Goal: Information Seeking & Learning: Learn about a topic

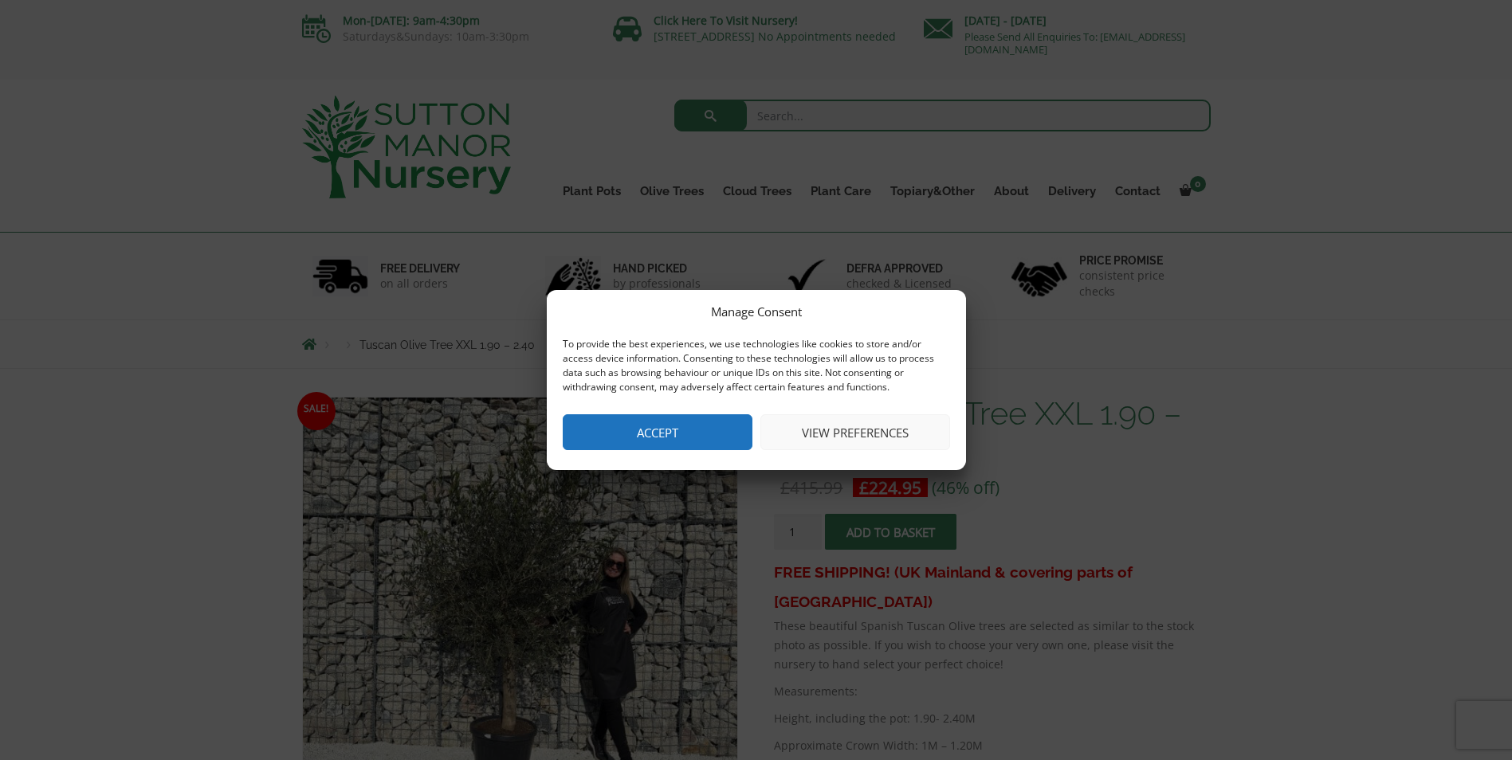
click at [904, 430] on button "View preferences" at bounding box center [855, 432] width 190 height 36
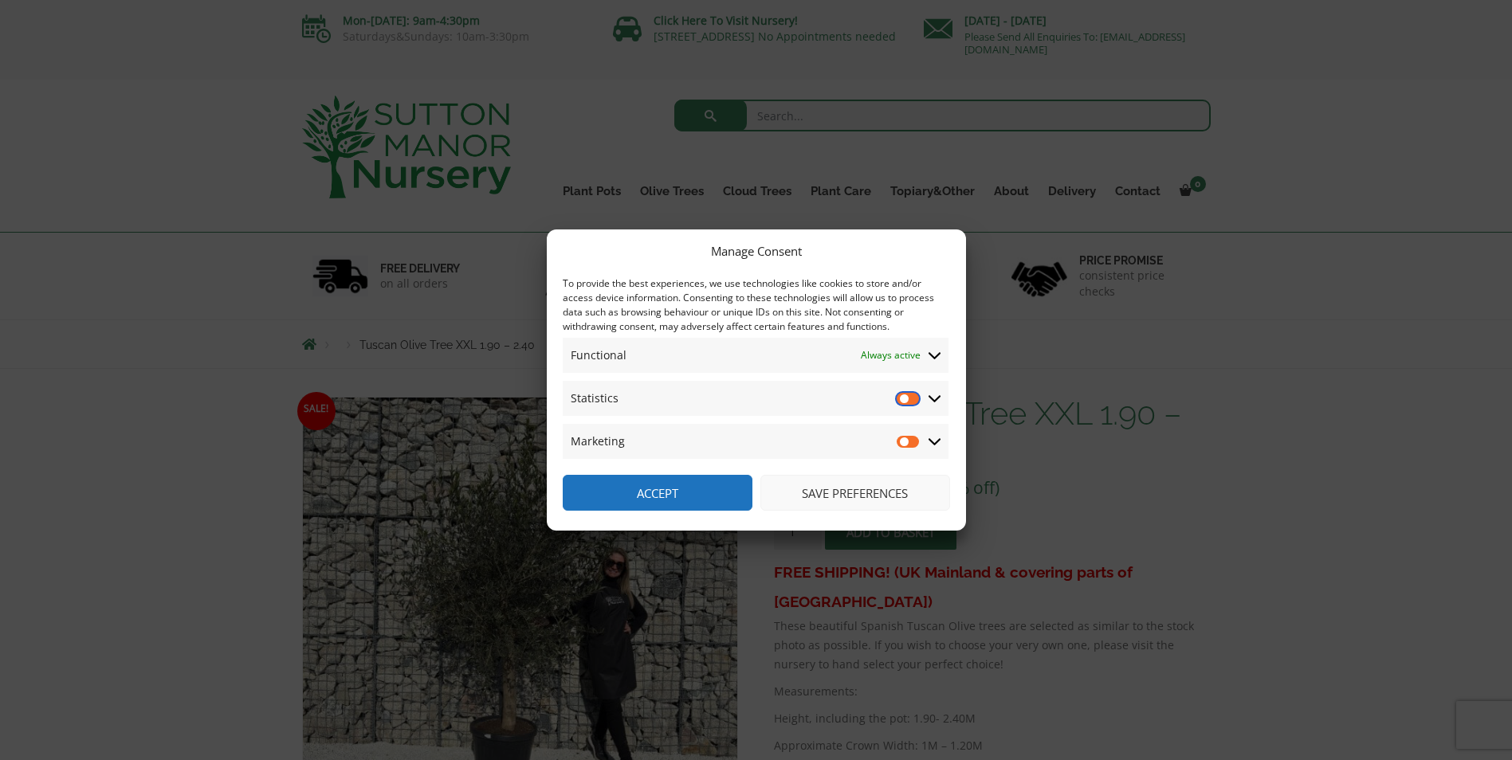
click at [911, 398] on input "Statistics" at bounding box center [908, 398] width 24 height 16
checkbox input "true"
click at [908, 441] on input "Marketing" at bounding box center [908, 441] width 24 height 16
checkbox input "true"
click at [873, 491] on button "Save preferences" at bounding box center [855, 493] width 190 height 36
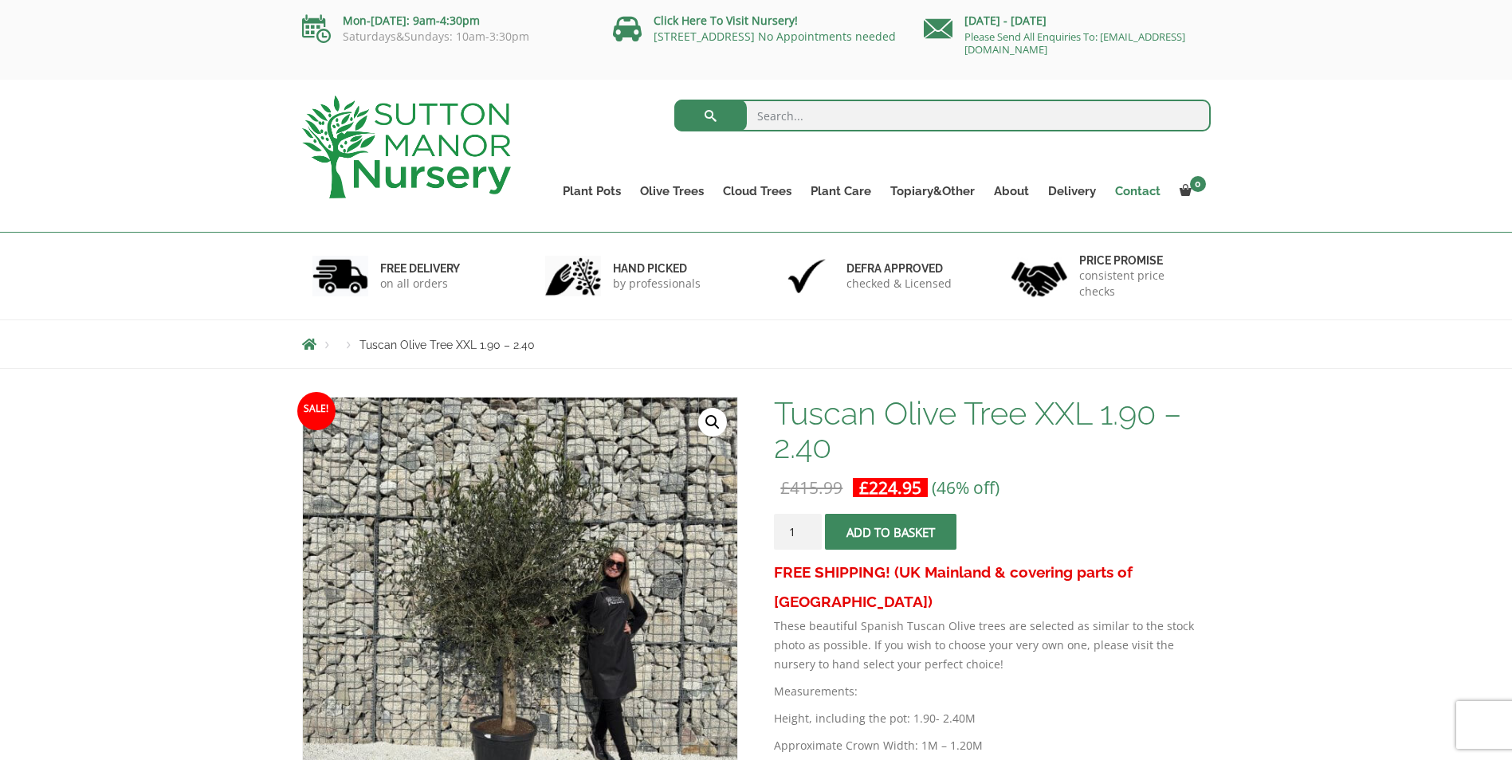
click at [1119, 189] on link "Contact" at bounding box center [1137, 191] width 65 height 22
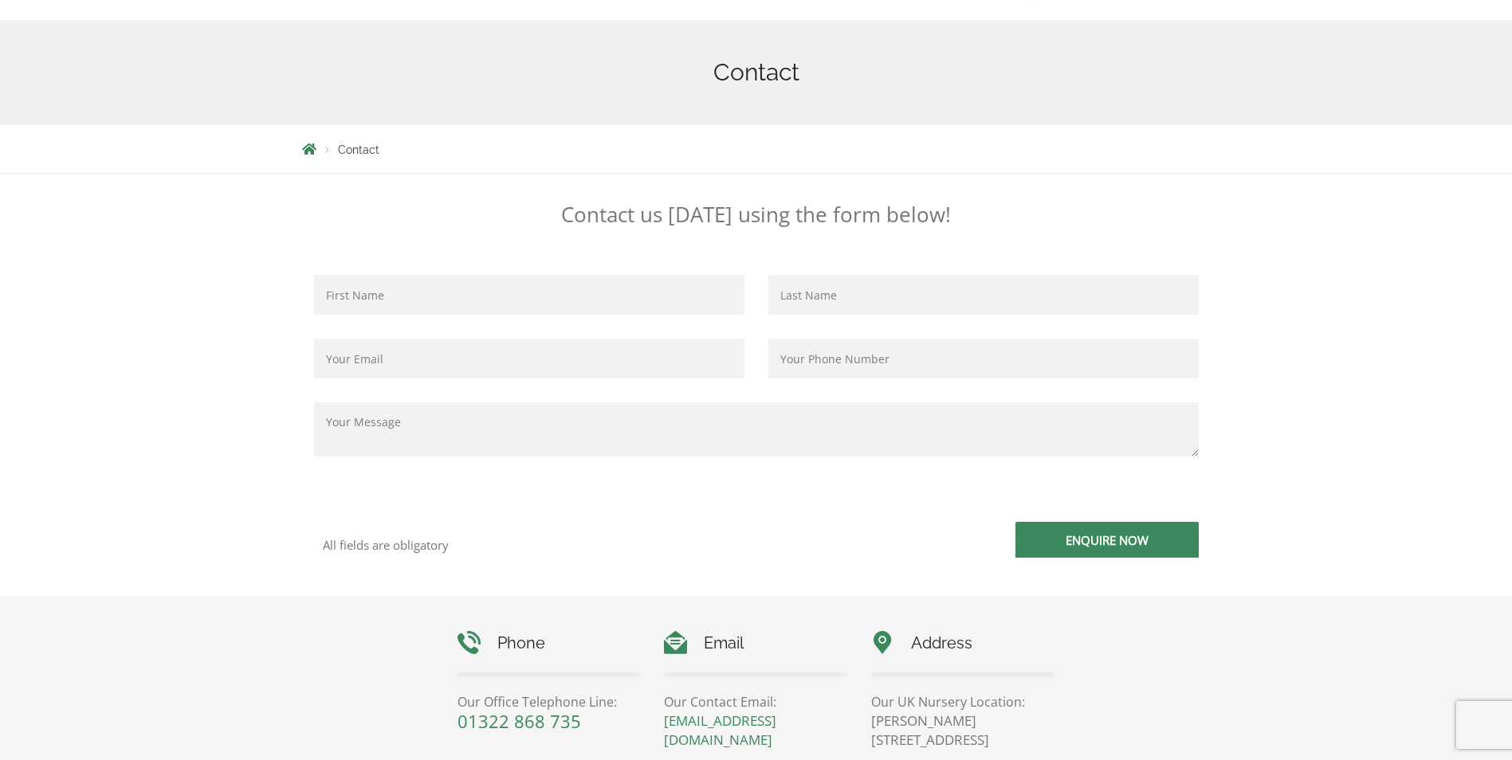
scroll to position [24, 0]
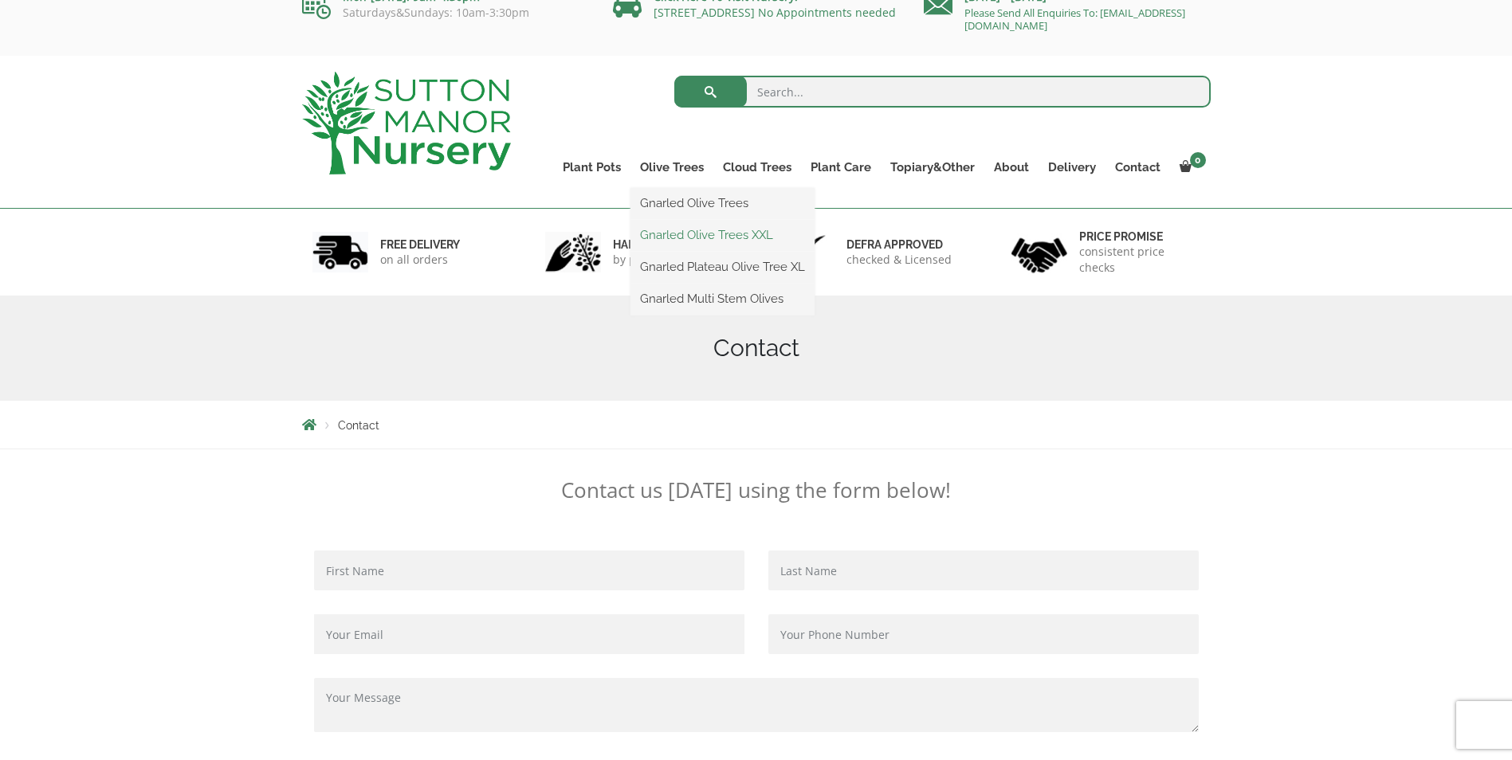
click at [663, 233] on link "Gnarled Olive Trees XXL" at bounding box center [722, 235] width 184 height 24
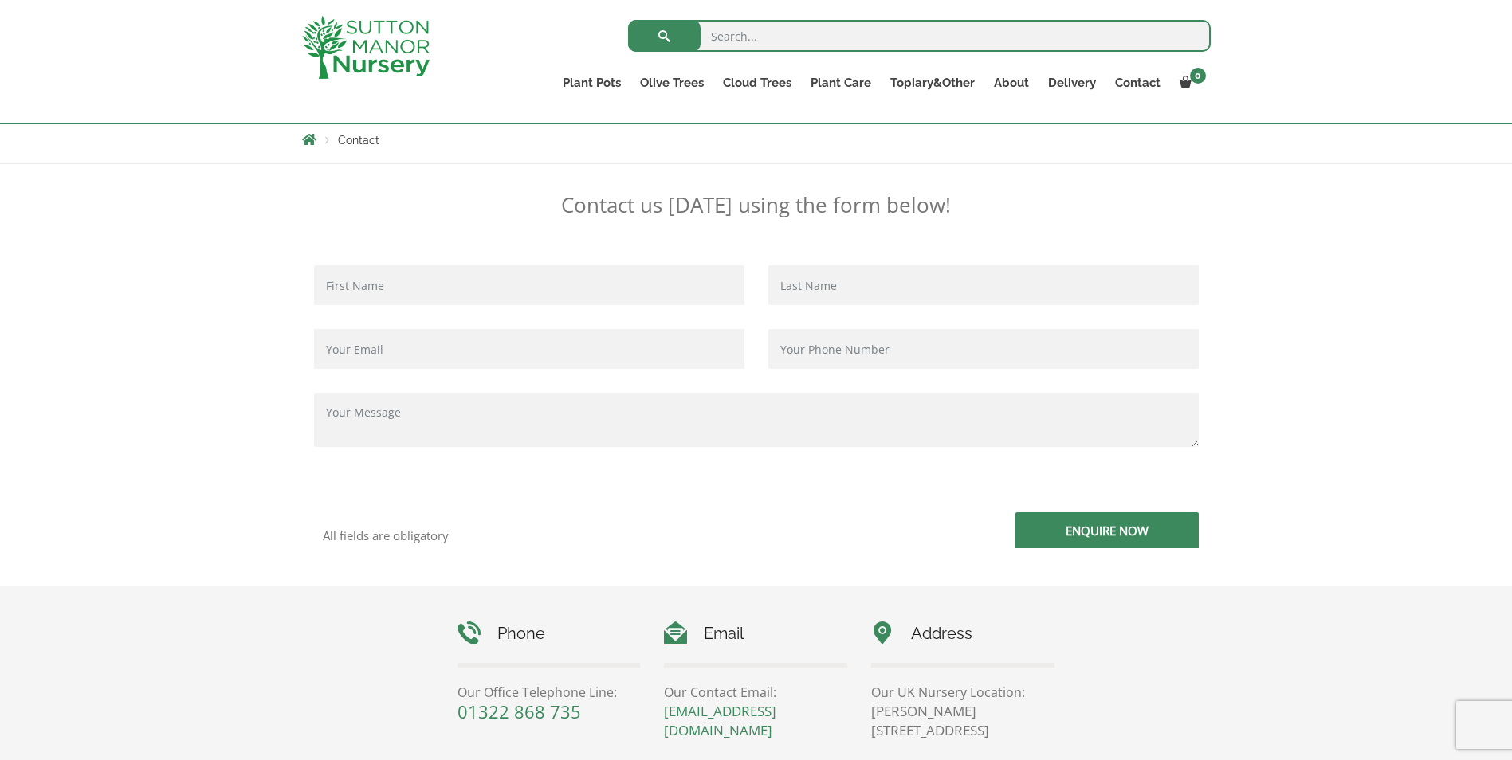
scroll to position [0, 0]
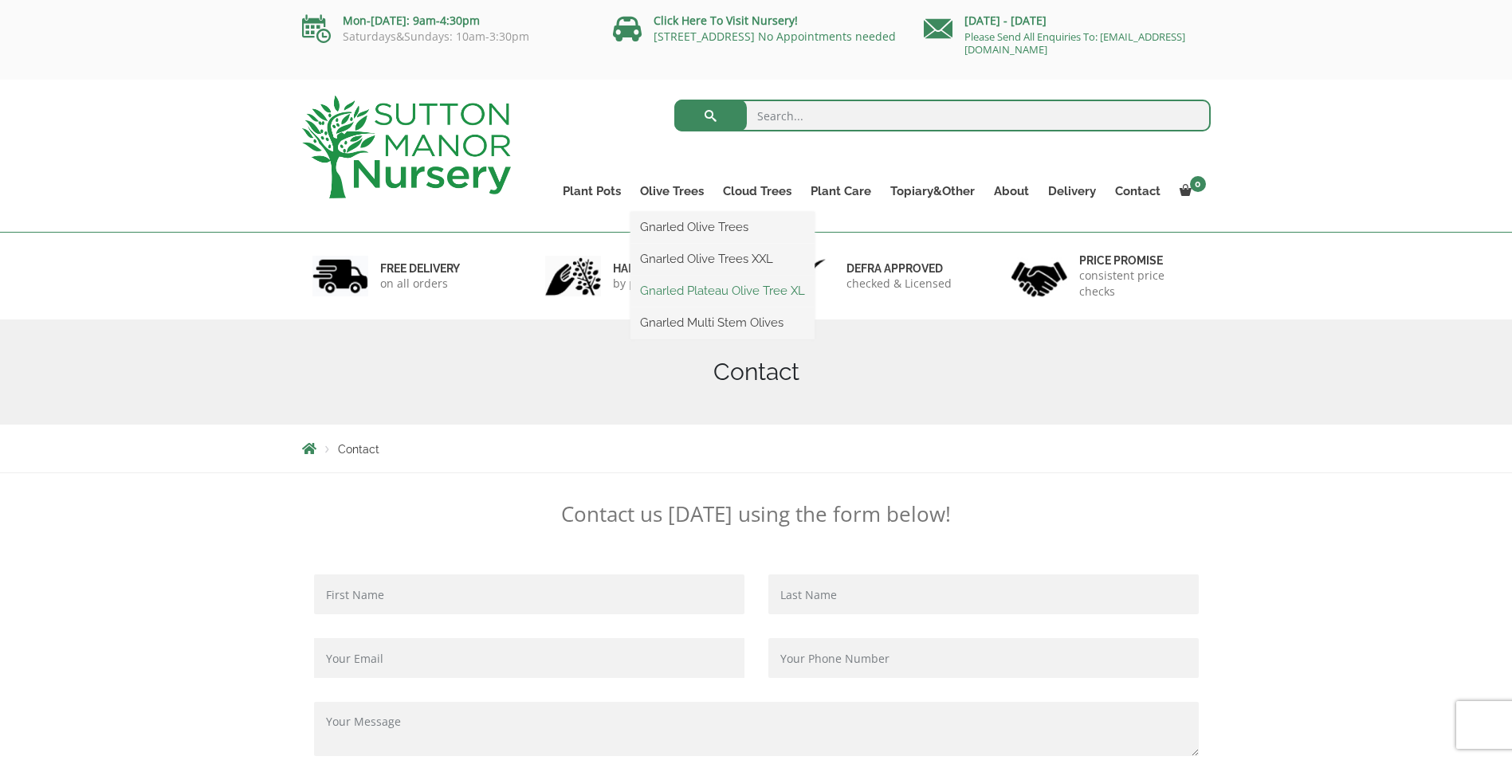
click at [672, 292] on link "Gnarled Plateau Olive Tree XL" at bounding box center [722, 291] width 184 height 24
click at [687, 327] on link "Gnarled Multi Stem Olives" at bounding box center [722, 323] width 184 height 24
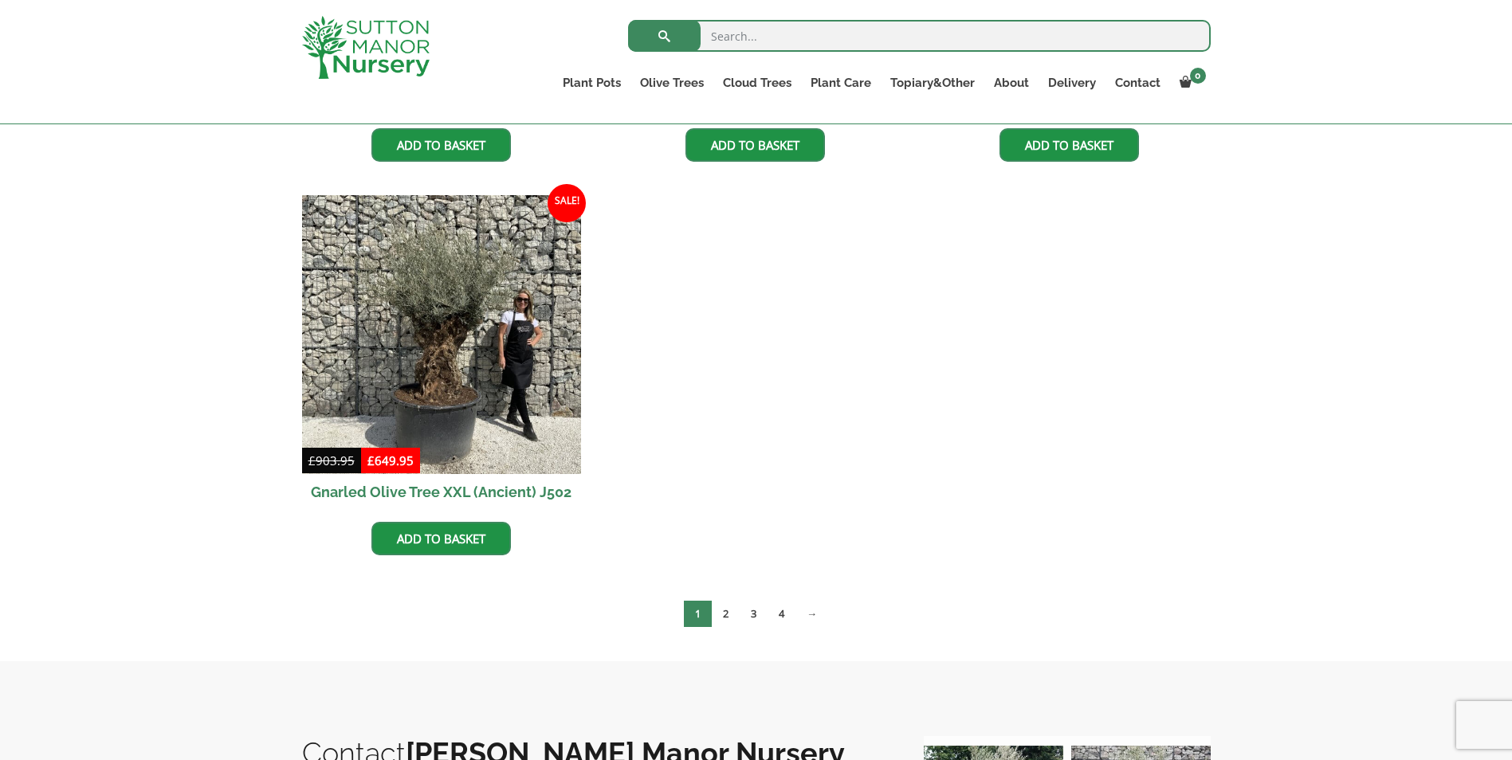
scroll to position [2709, 0]
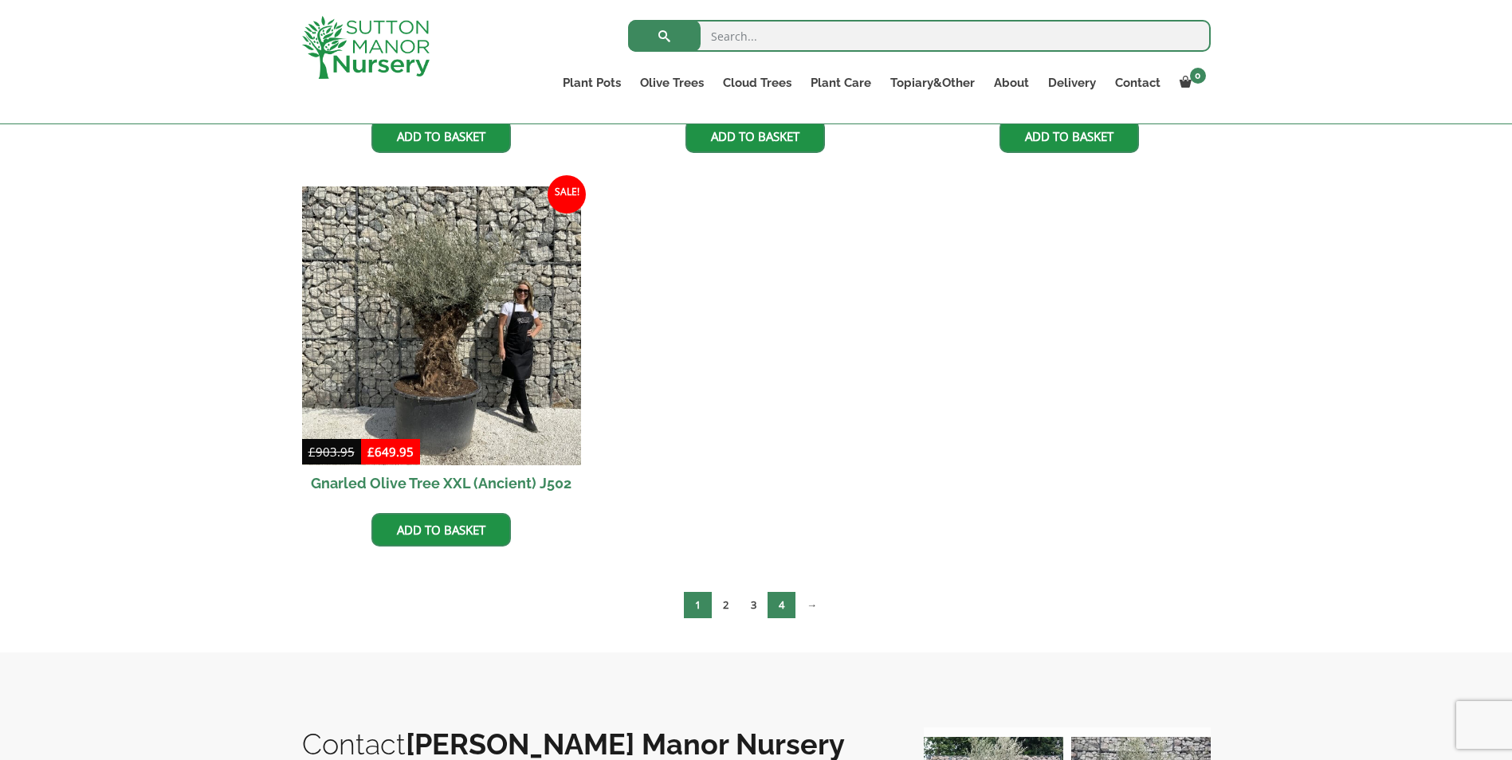
click at [775, 606] on link "4" at bounding box center [781, 605] width 28 height 26
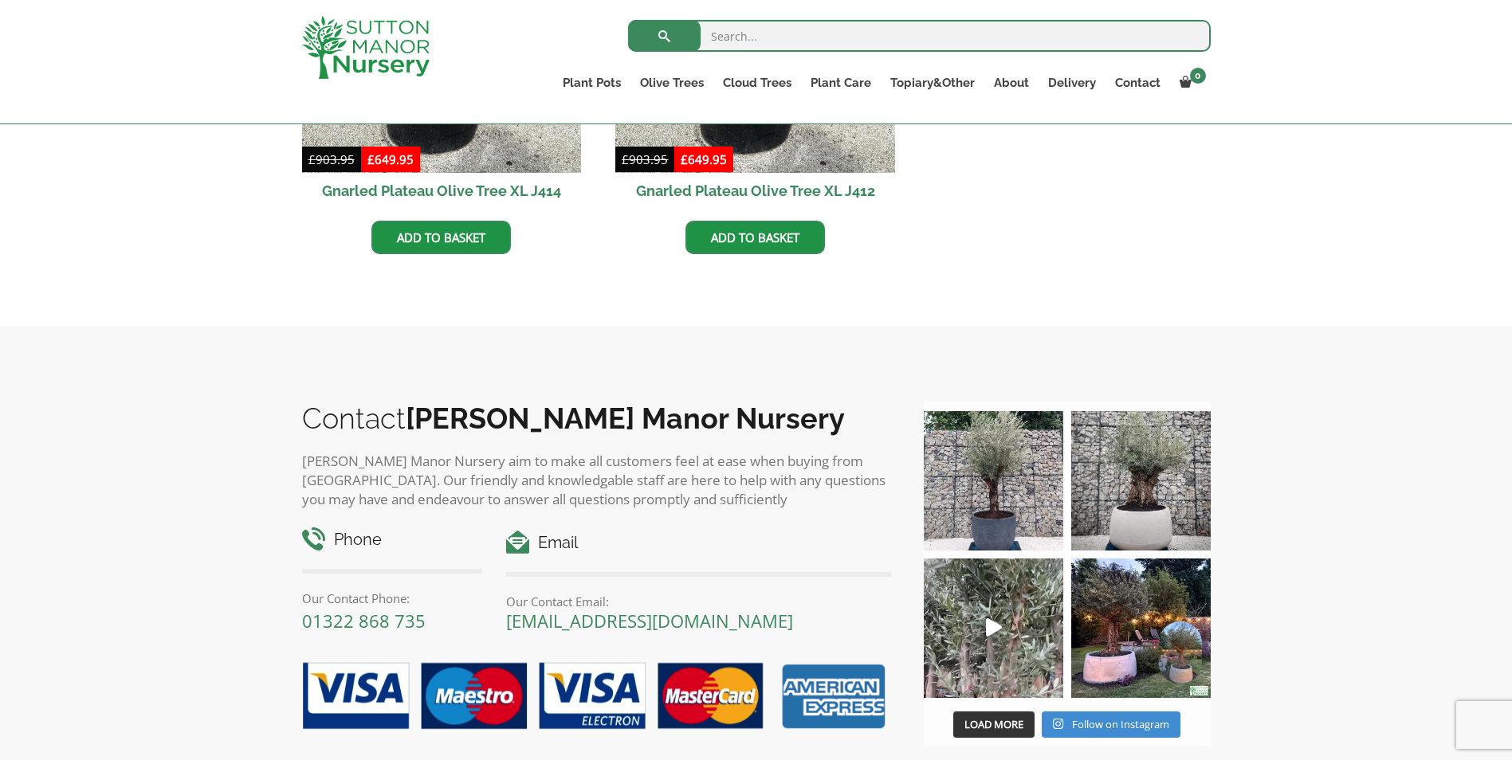
scroll to position [1912, 0]
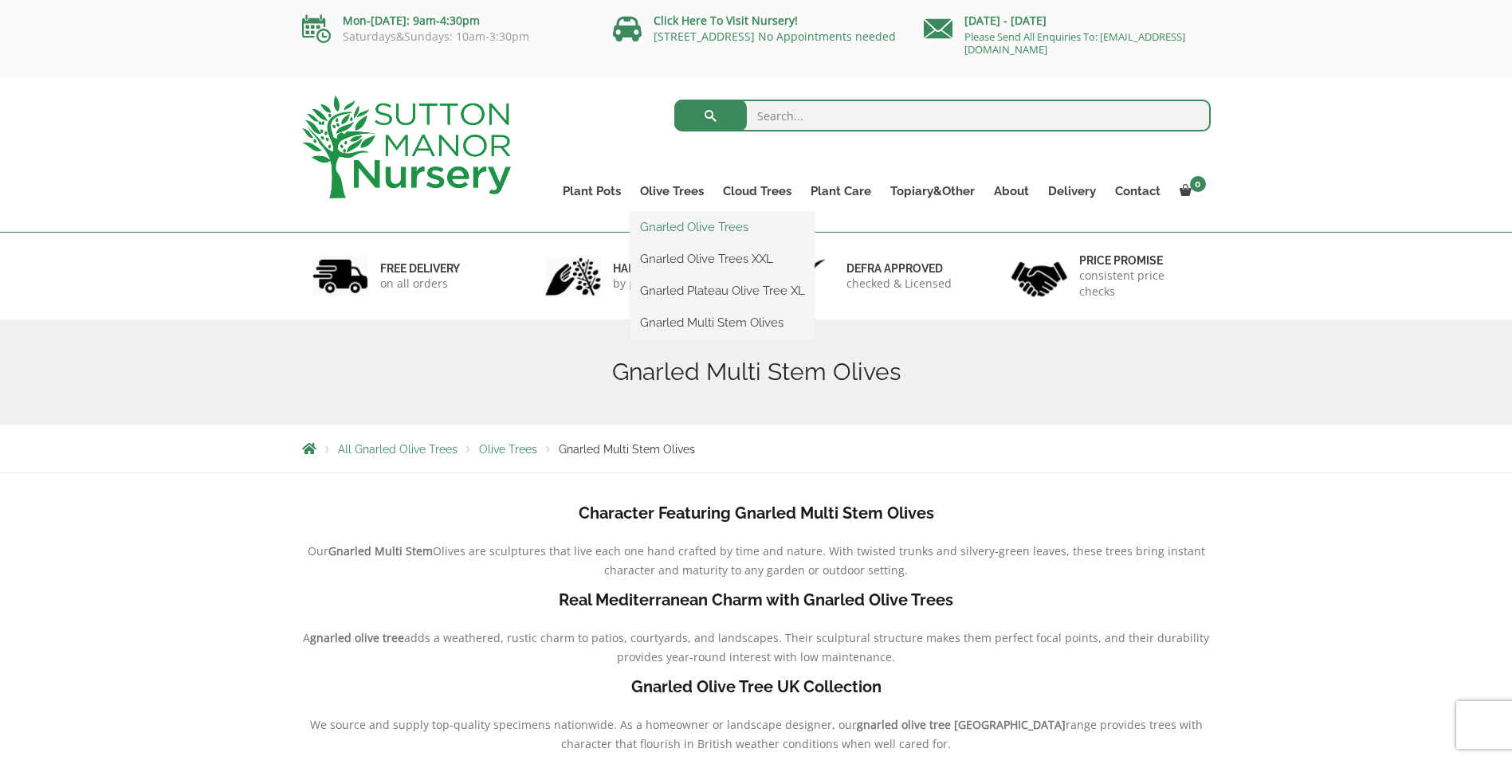
click at [674, 222] on link "Gnarled Olive Trees" at bounding box center [722, 227] width 184 height 24
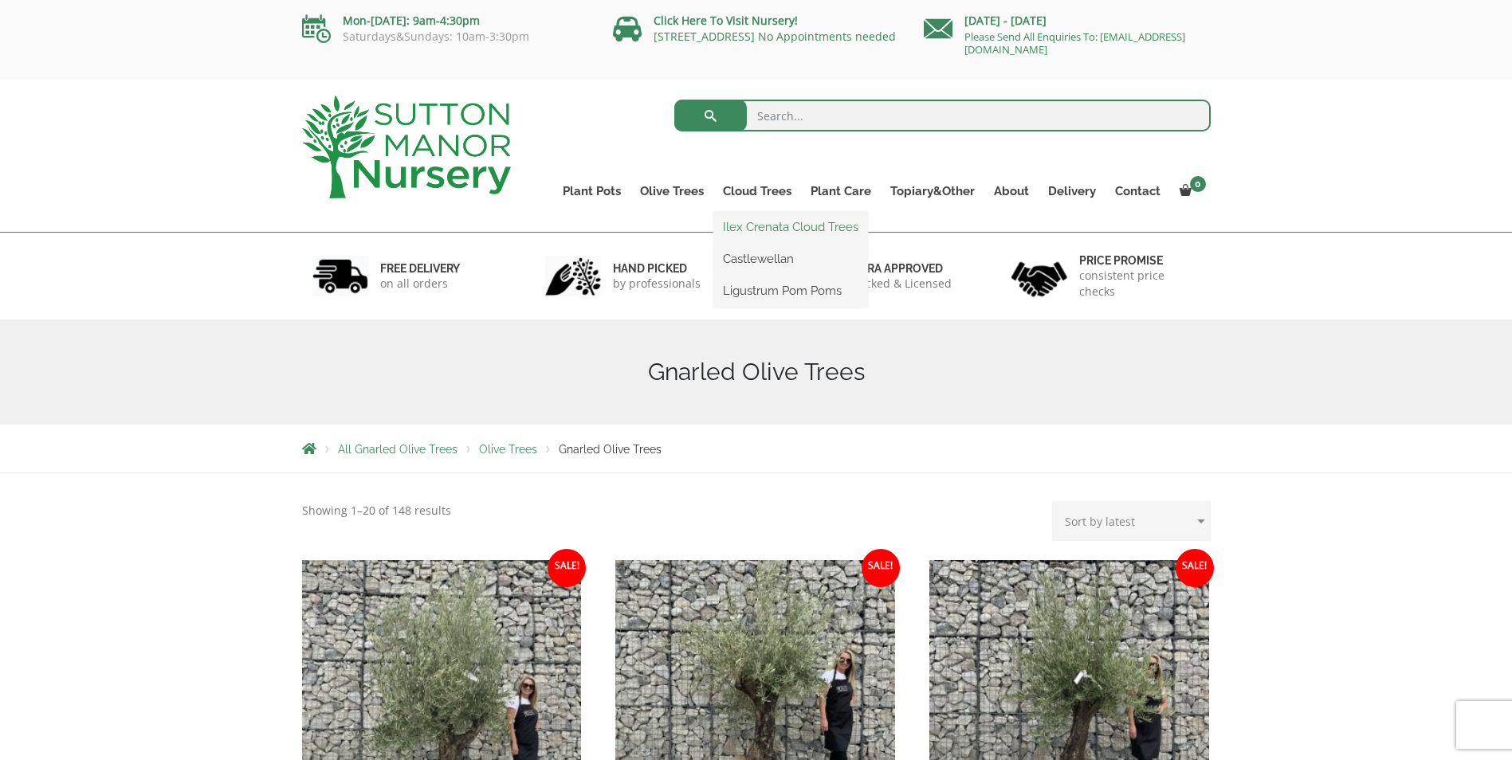
click at [751, 231] on link "Ilex Crenata Cloud Trees" at bounding box center [790, 227] width 155 height 24
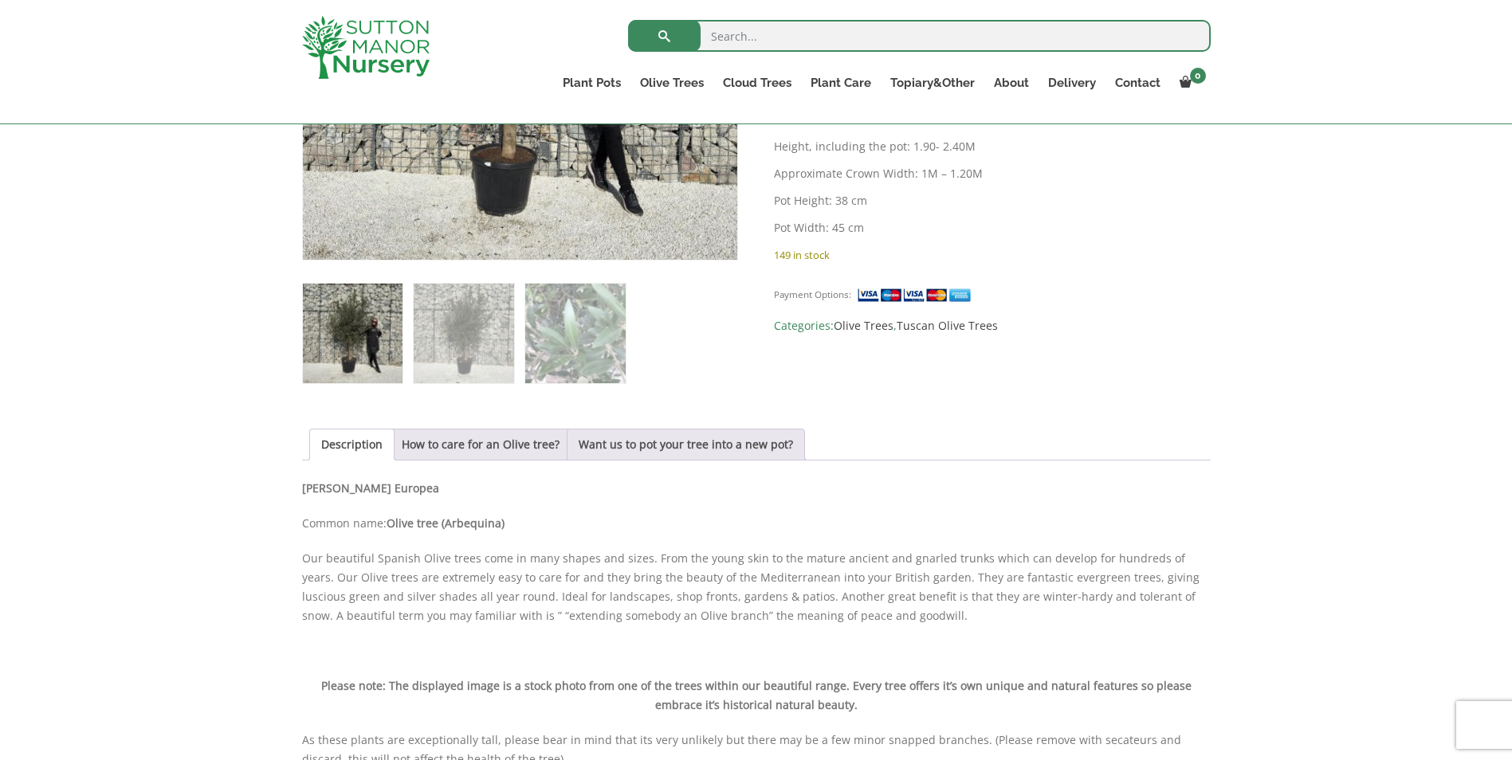
scroll to position [558, 0]
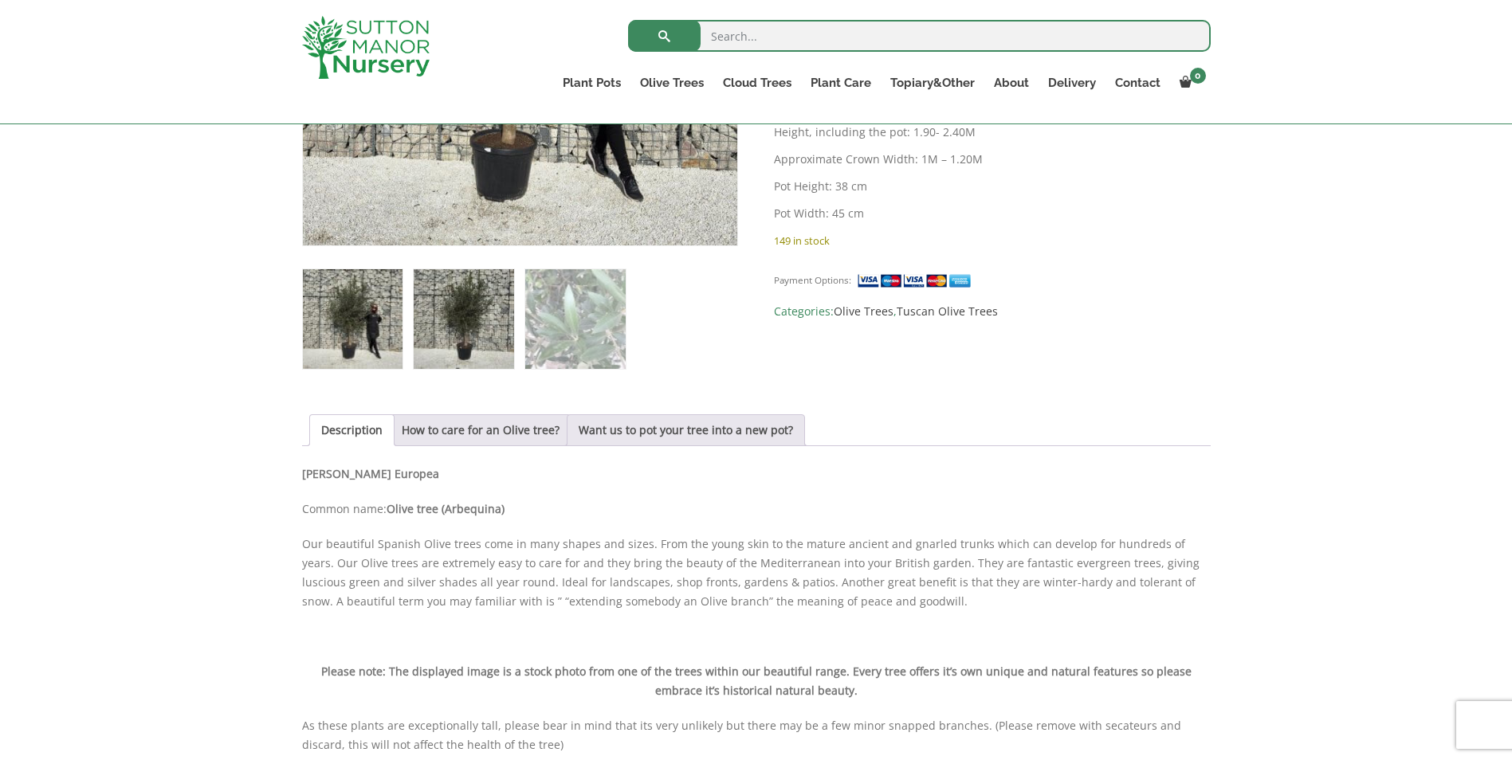
click at [480, 343] on img at bounding box center [464, 319] width 100 height 100
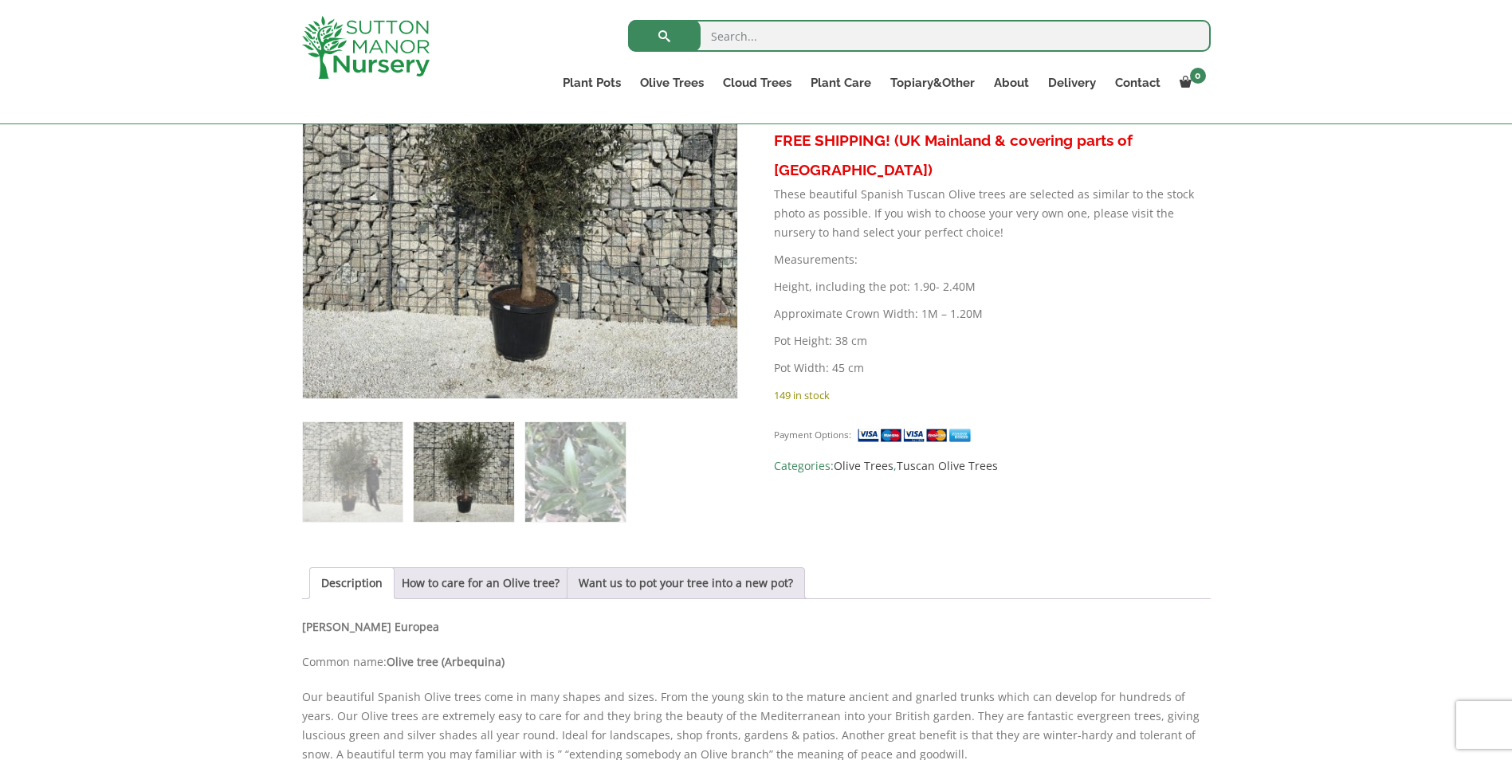
scroll to position [319, 0]
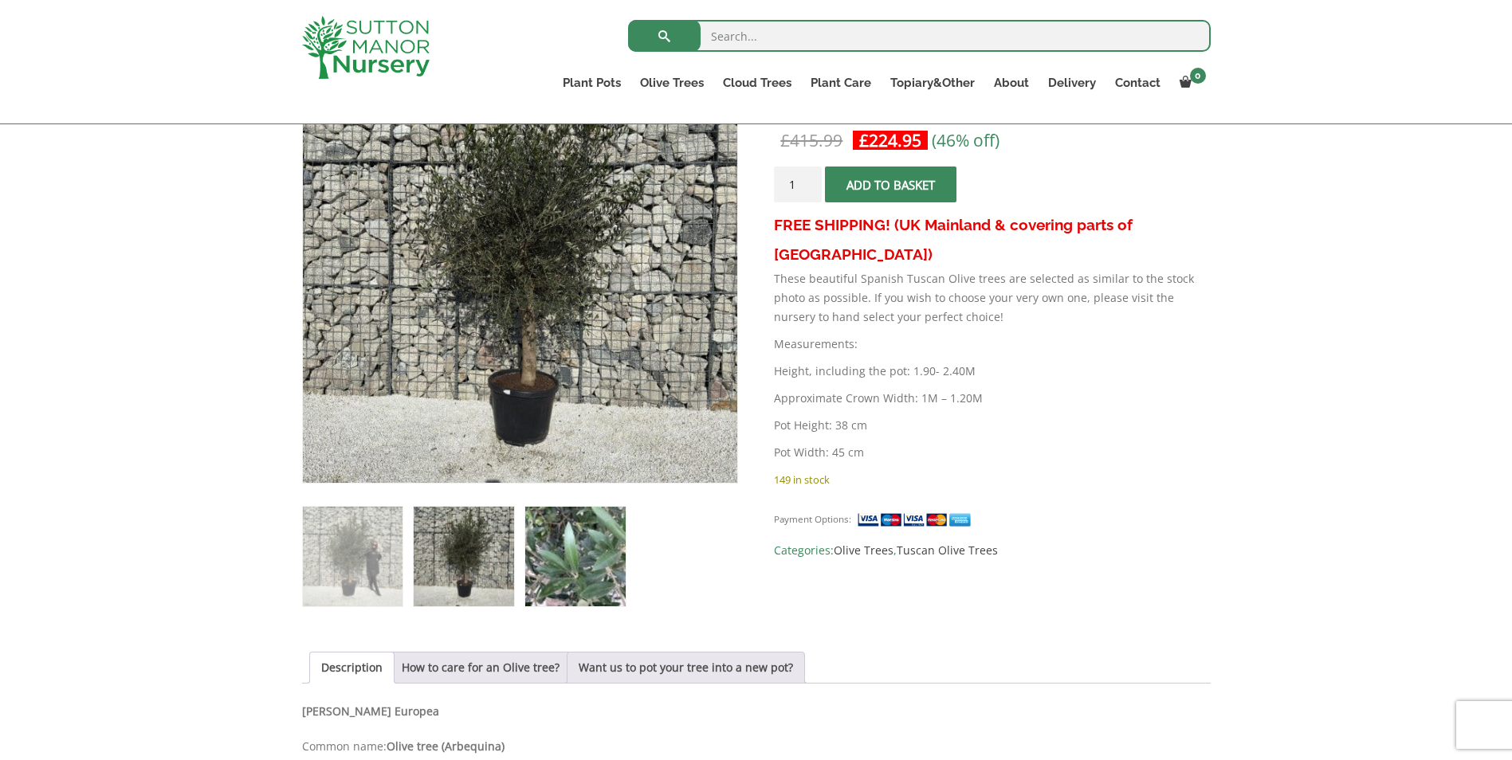
click at [578, 523] on img at bounding box center [575, 557] width 100 height 100
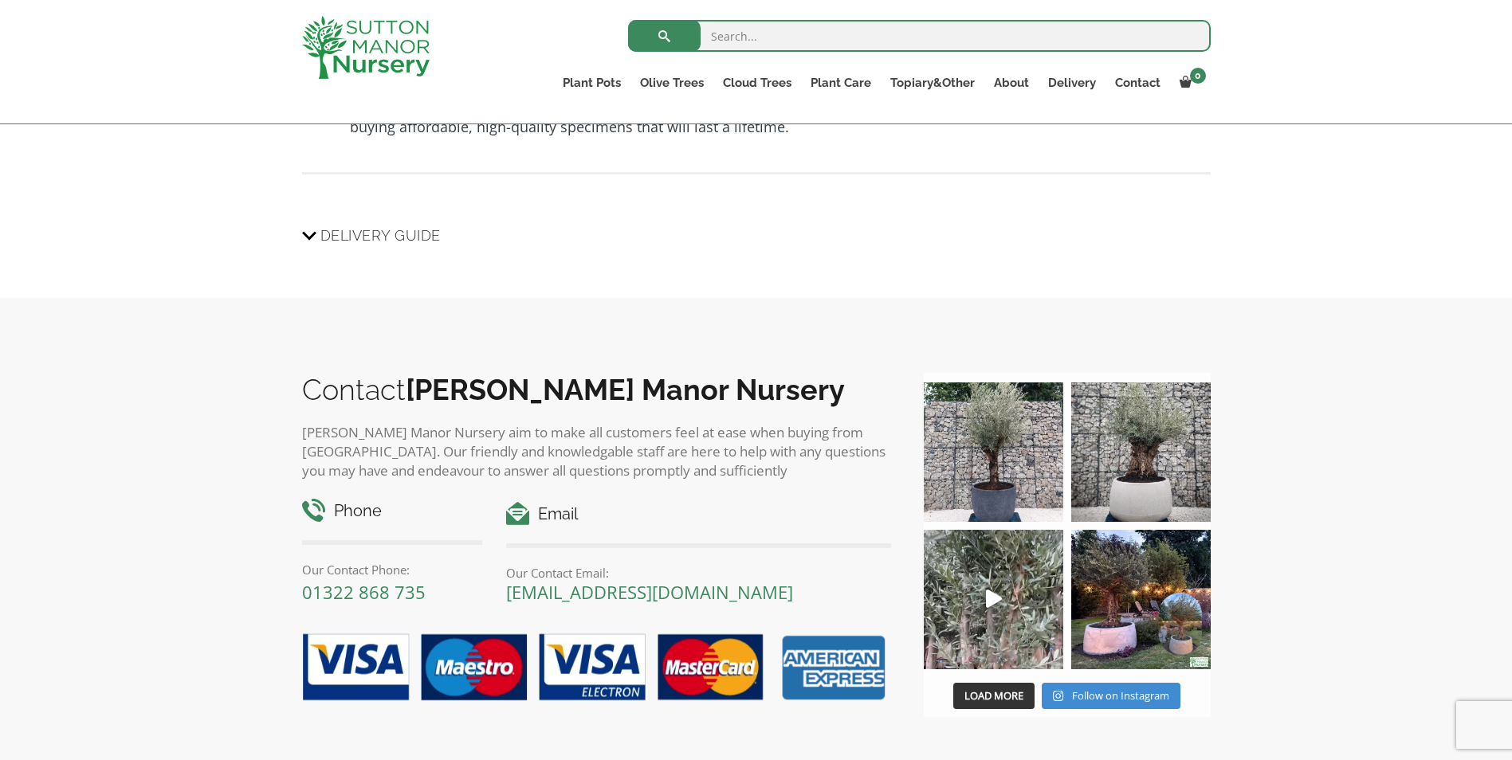
scroll to position [1356, 0]
